Goal: Share content

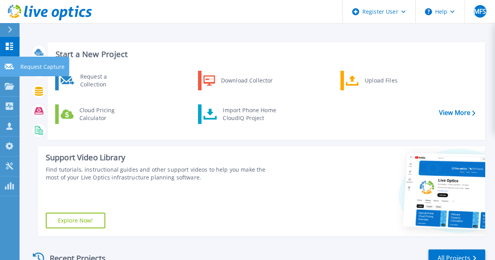
click at [11, 67] on icon at bounding box center [9, 67] width 9 height 6
click at [4, 68] on link "Request Capture Request Capture" at bounding box center [10, 67] width 20 height 20
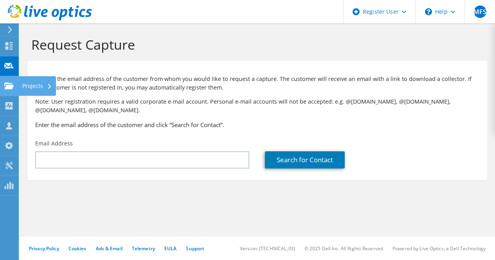
click at [4, 84] on use at bounding box center [8, 85] width 9 height 7
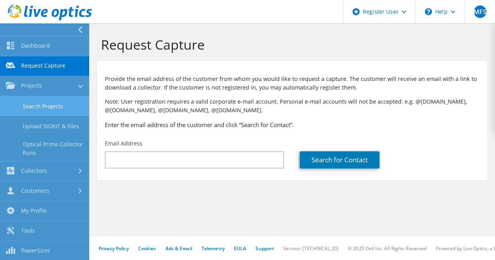
click at [51, 98] on link "Search Projects" at bounding box center [44, 106] width 89 height 20
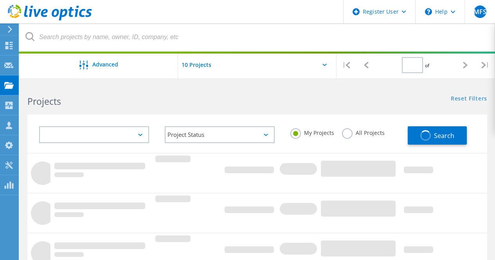
type input "1"
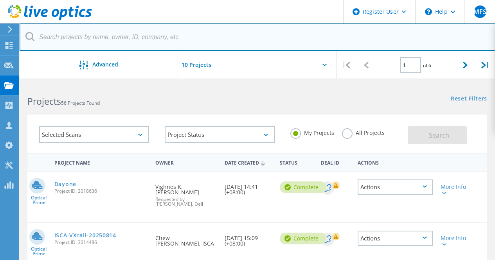
click at [197, 44] on input "text" at bounding box center [258, 36] width 476 height 27
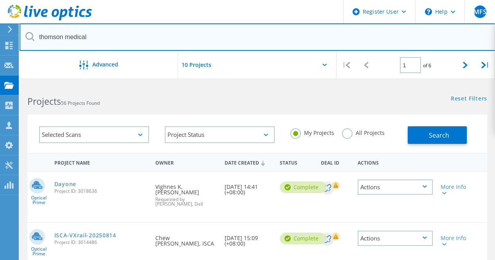
type input "thomson medical"
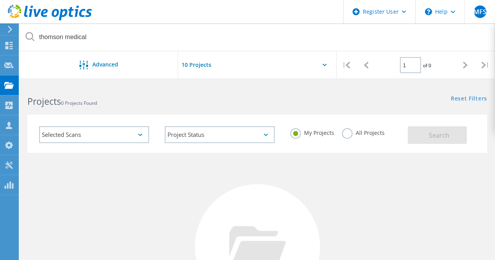
click at [351, 131] on label "All Projects" at bounding box center [363, 131] width 43 height 7
click at [0, 0] on input "All Projects" at bounding box center [0, 0] width 0 height 0
click at [440, 129] on button "Search" at bounding box center [437, 135] width 59 height 18
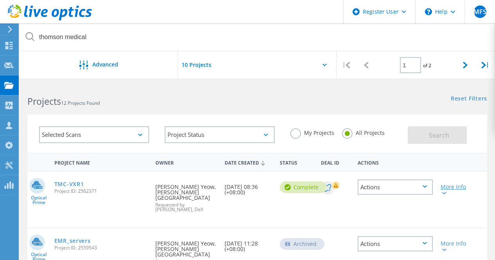
click at [441, 195] on div at bounding box center [443, 192] width 6 height 5
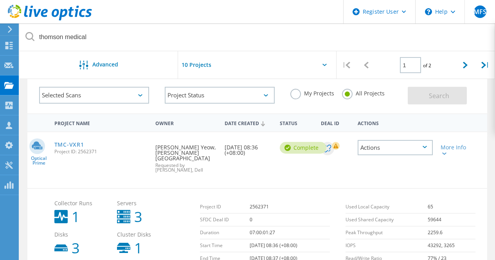
scroll to position [38, 0]
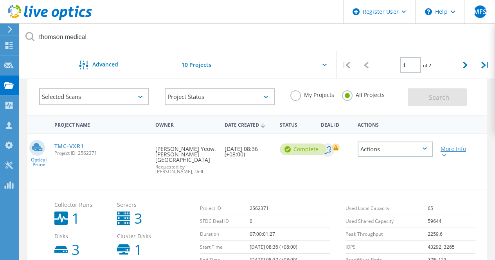
click at [447, 151] on div "More Info" at bounding box center [454, 151] width 29 height 11
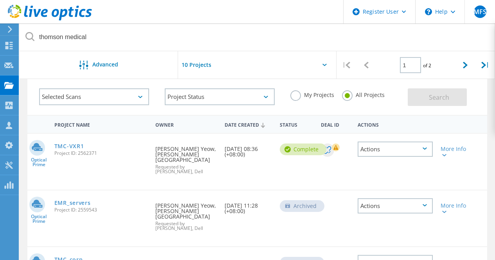
click at [415, 148] on div "Actions" at bounding box center [394, 149] width 75 height 15
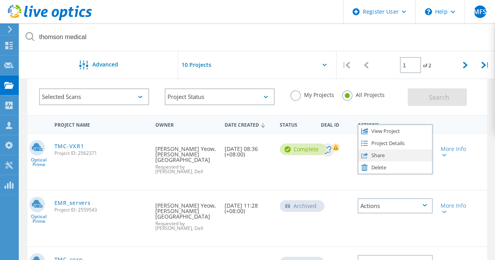
click at [390, 159] on div "Share" at bounding box center [395, 155] width 74 height 12
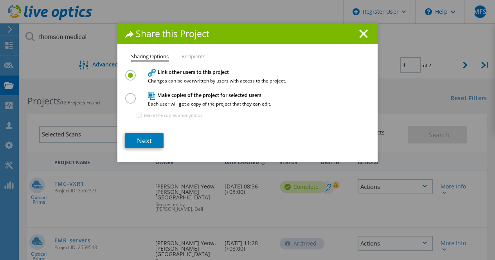
scroll to position [0, 0]
click at [142, 142] on link "Next" at bounding box center [144, 140] width 38 height 15
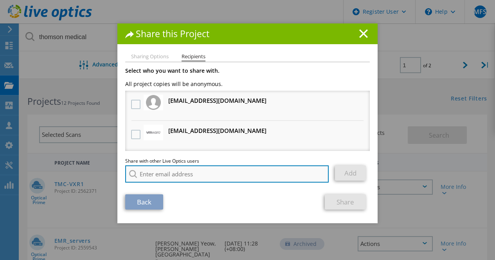
click at [175, 178] on input "search" at bounding box center [226, 173] width 203 height 17
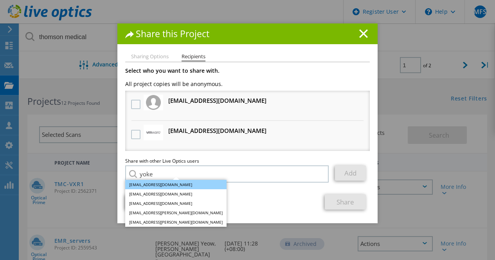
click at [172, 186] on li "[EMAIL_ADDRESS][DOMAIN_NAME]" at bounding box center [175, 184] width 101 height 9
type input "[EMAIL_ADDRESS][DOMAIN_NAME]"
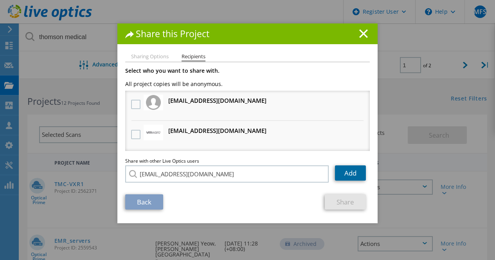
click at [345, 174] on link "Add" at bounding box center [350, 172] width 31 height 15
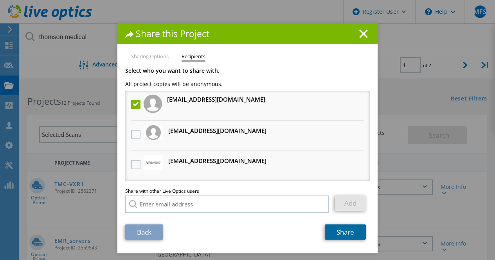
click at [354, 230] on link "Share" at bounding box center [345, 231] width 41 height 15
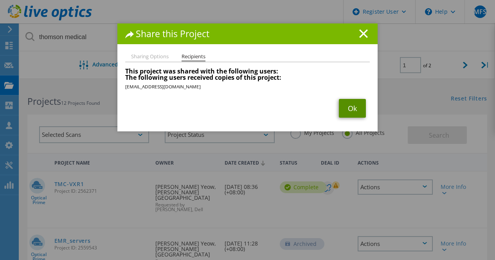
click at [350, 113] on link "Ok" at bounding box center [352, 108] width 27 height 19
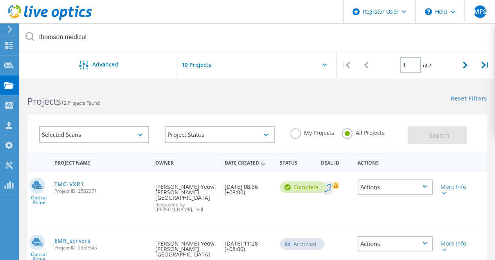
drag, startPoint x: 97, startPoint y: 192, endPoint x: 78, endPoint y: 192, distance: 18.8
click at [78, 192] on span "Project ID: 2562371" at bounding box center [100, 191] width 93 height 5
copy span "2562371"
click at [277, 98] on div "Reset Filters Show Filters" at bounding box center [375, 91] width 237 height 14
